Goal: Information Seeking & Learning: Learn about a topic

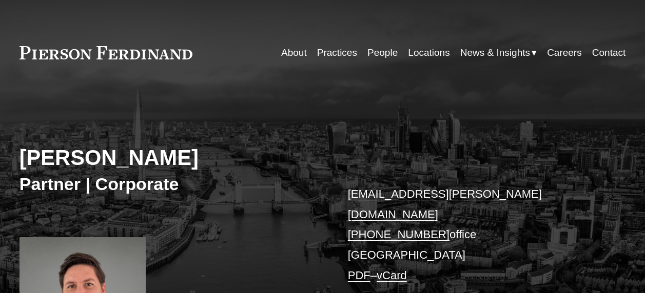
scroll to position [1640, 0]
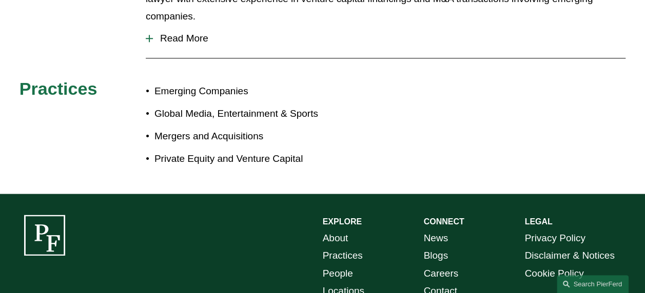
scroll to position [716, 0]
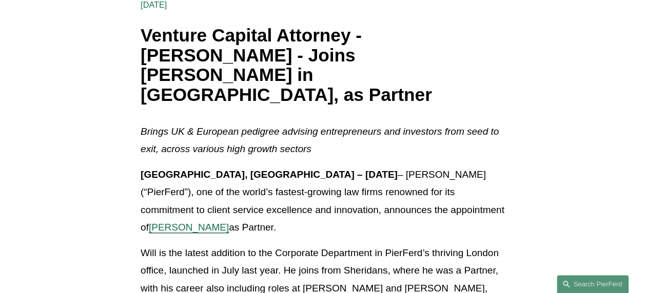
scroll to position [359, 0]
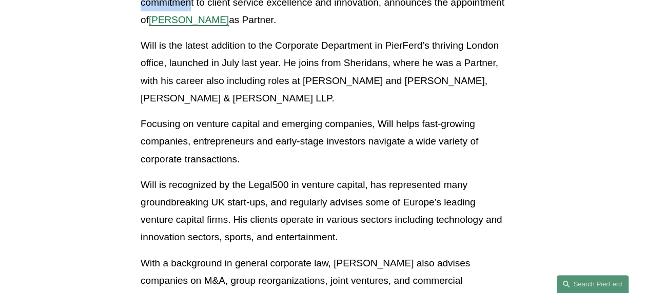
drag, startPoint x: 268, startPoint y: 147, endPoint x: 451, endPoint y: 142, distance: 183.7
